Goal: Find specific page/section: Find specific page/section

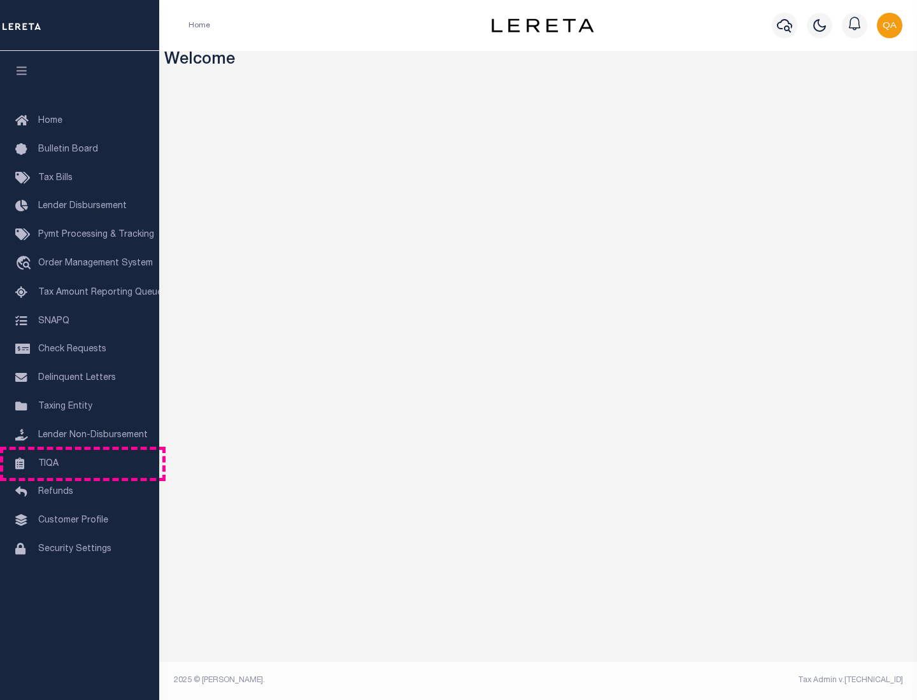
click at [80, 464] on link "TIQA" at bounding box center [79, 464] width 159 height 29
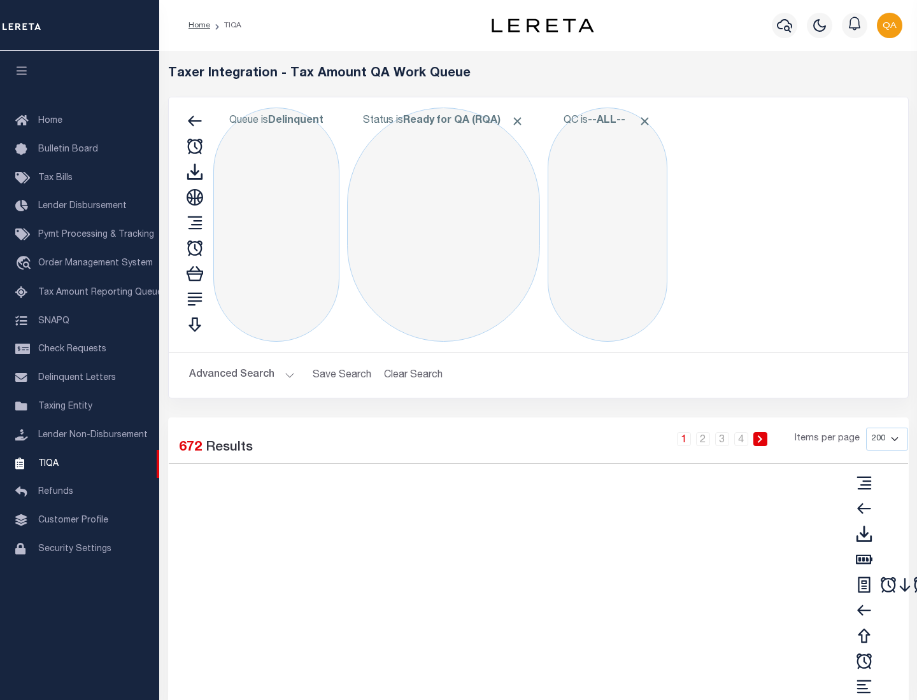
select select "200"
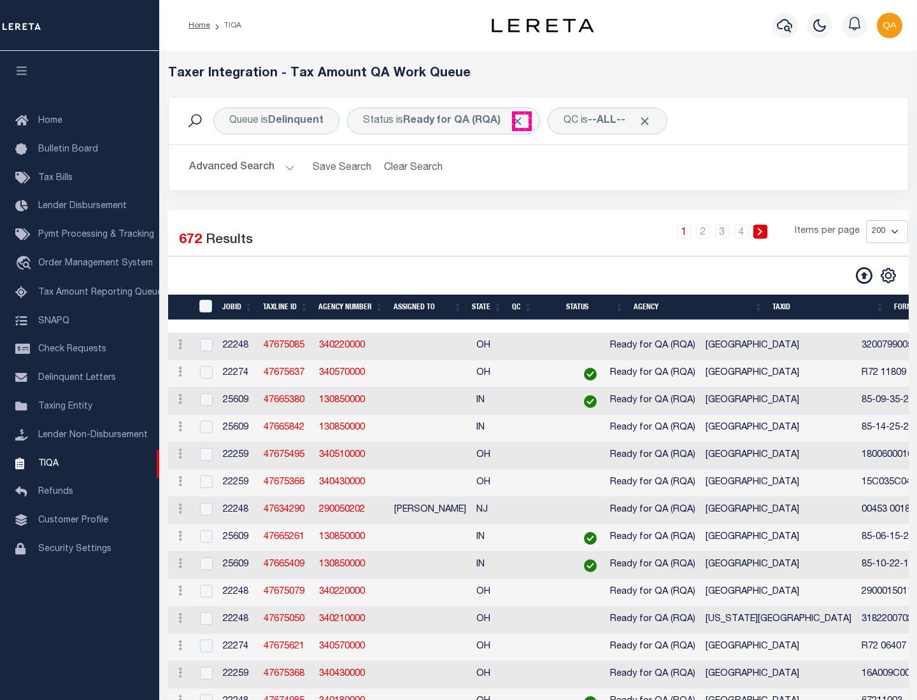
click at [521, 121] on span "Click to Remove" at bounding box center [517, 121] width 13 height 13
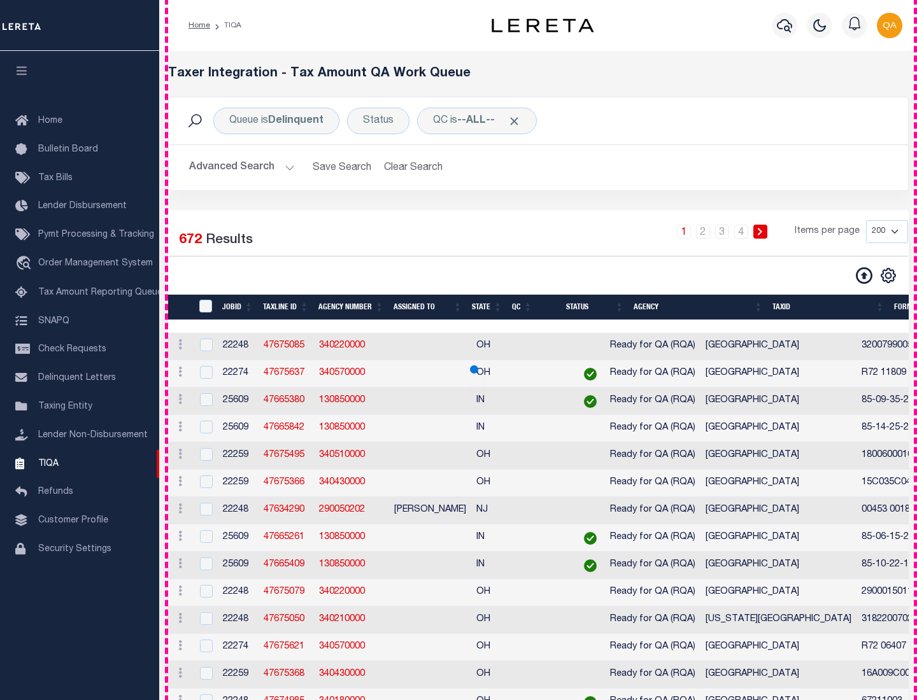
scroll to position [2721, 0]
